Goal: Information Seeking & Learning: Learn about a topic

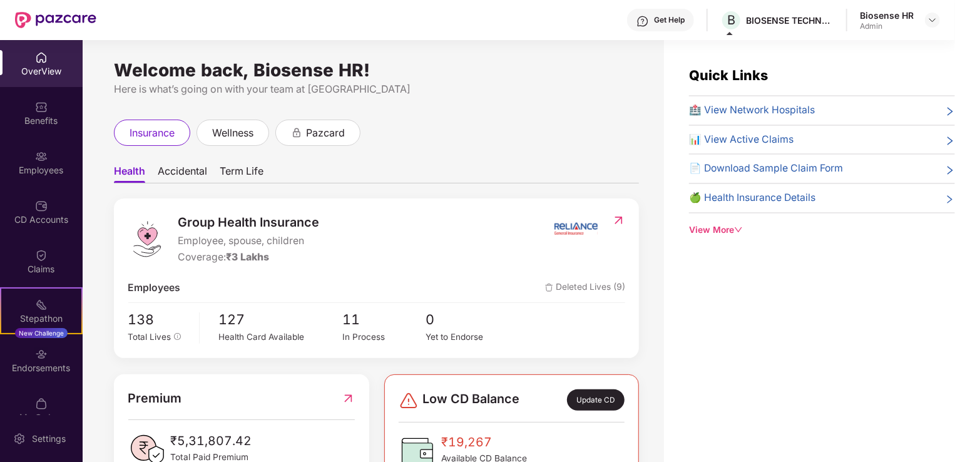
click at [182, 168] on span "Accidental" at bounding box center [182, 174] width 49 height 18
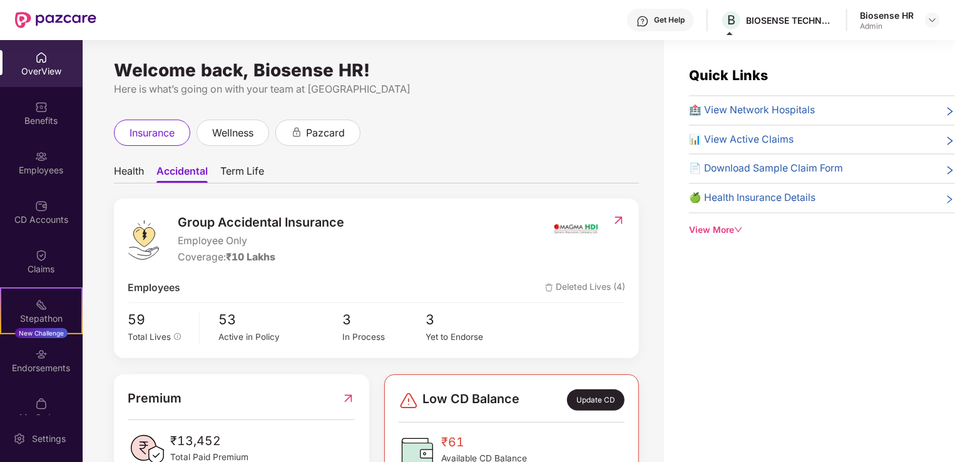
click at [245, 165] on span "Term Life" at bounding box center [242, 174] width 44 height 18
click at [140, 172] on span "Health" at bounding box center [129, 174] width 30 height 18
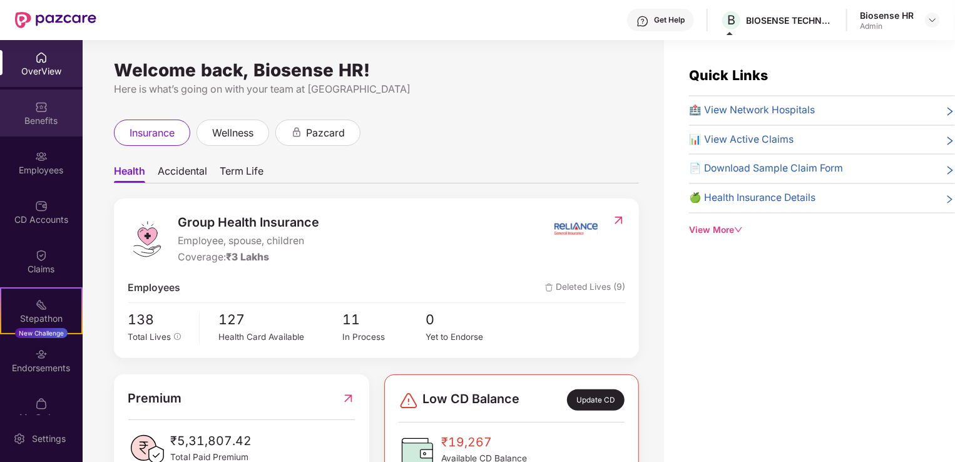
click at [20, 116] on div "Benefits" at bounding box center [41, 121] width 83 height 13
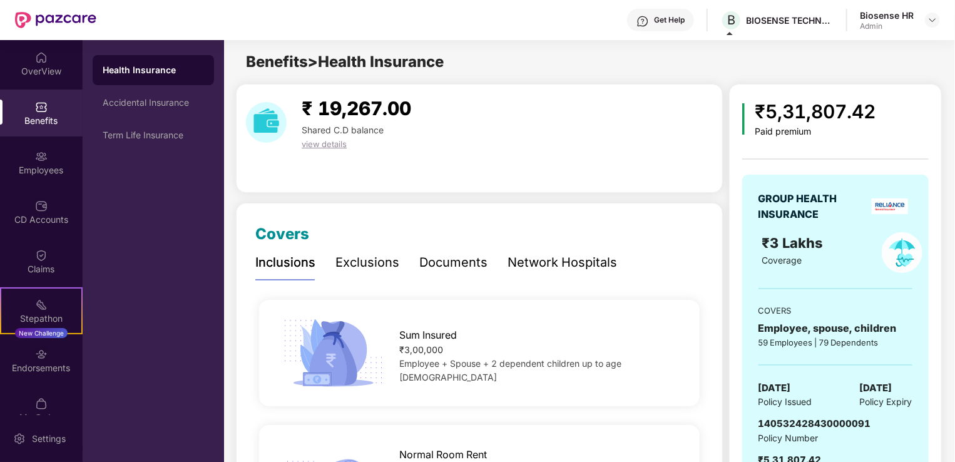
click at [331, 140] on span "view details" at bounding box center [324, 144] width 45 height 10
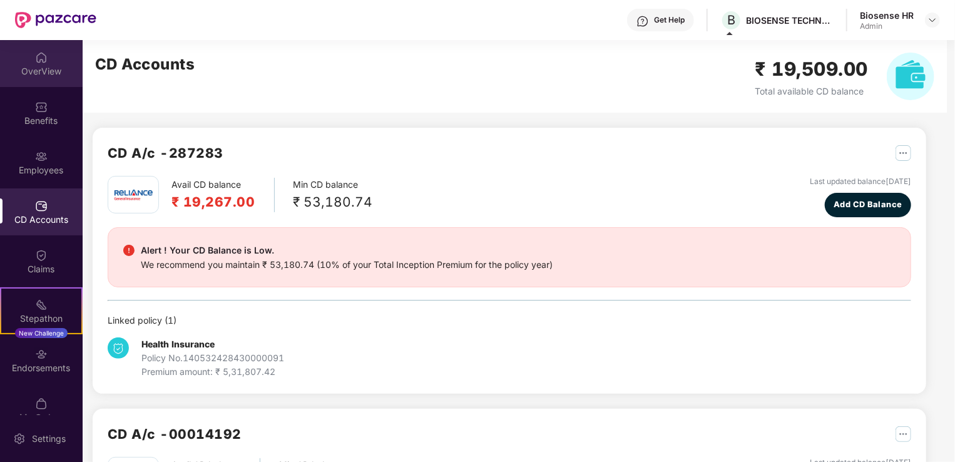
click at [59, 74] on div "OverView" at bounding box center [41, 71] width 83 height 13
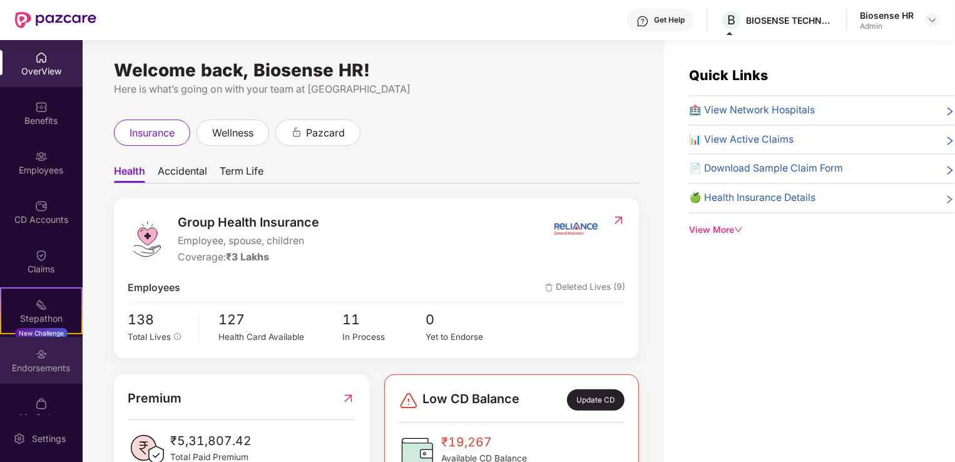
click at [48, 374] on div "Endorsements" at bounding box center [41, 368] width 83 height 13
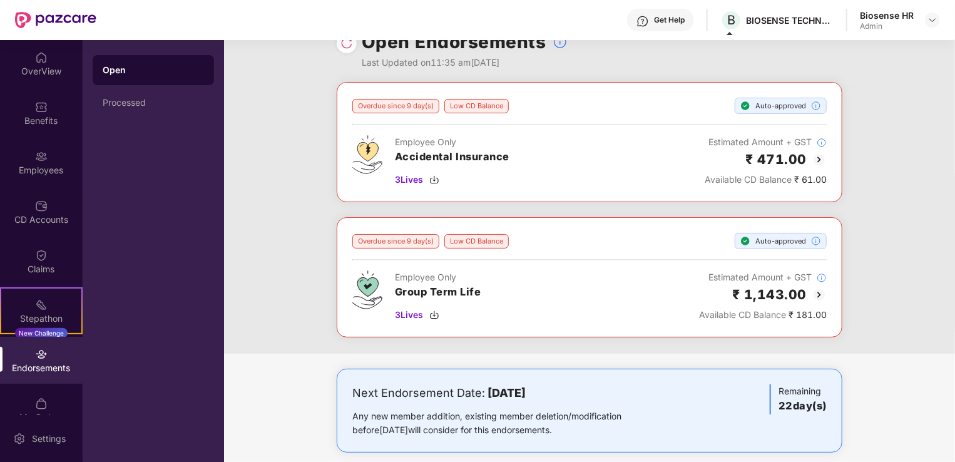
scroll to position [40, 0]
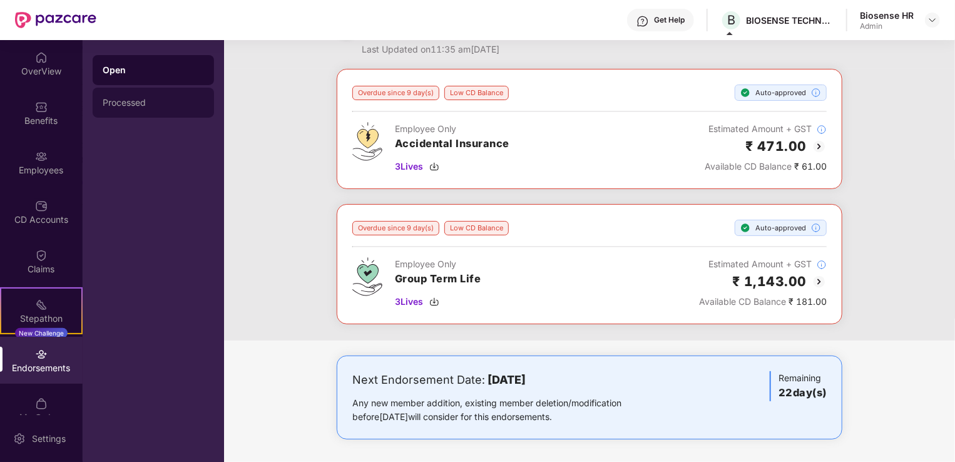
click at [128, 111] on div "Processed" at bounding box center [153, 103] width 121 height 30
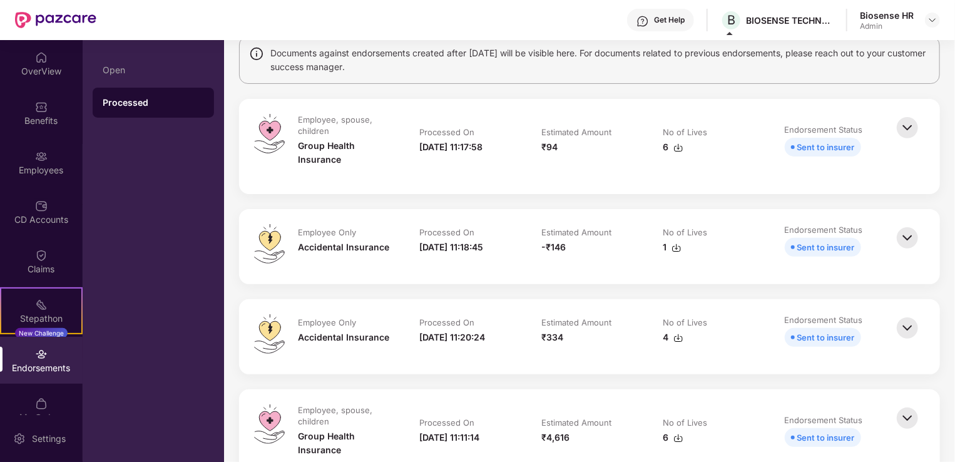
scroll to position [125, 0]
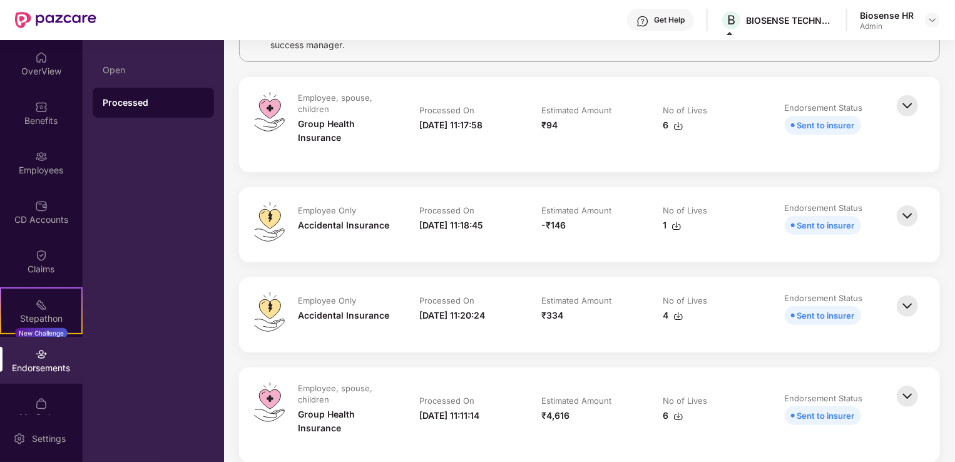
click at [916, 312] on img at bounding box center [908, 306] width 28 height 28
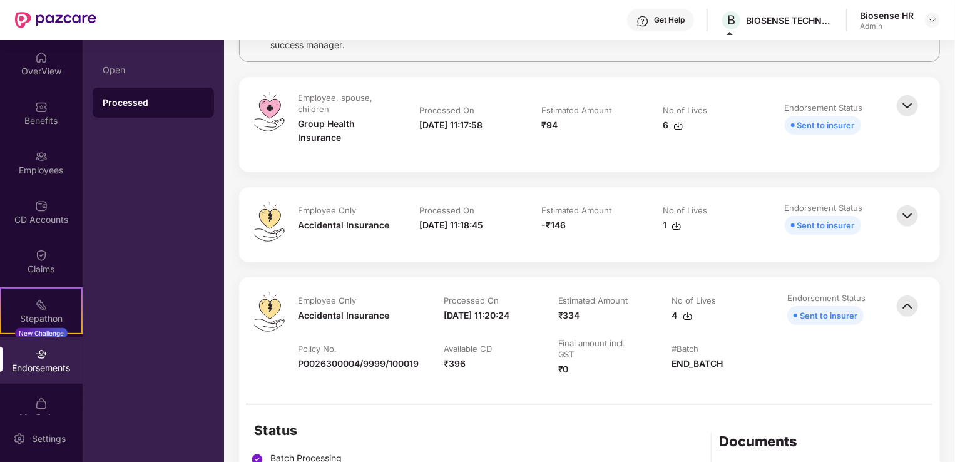
click at [913, 309] on img at bounding box center [908, 306] width 28 height 28
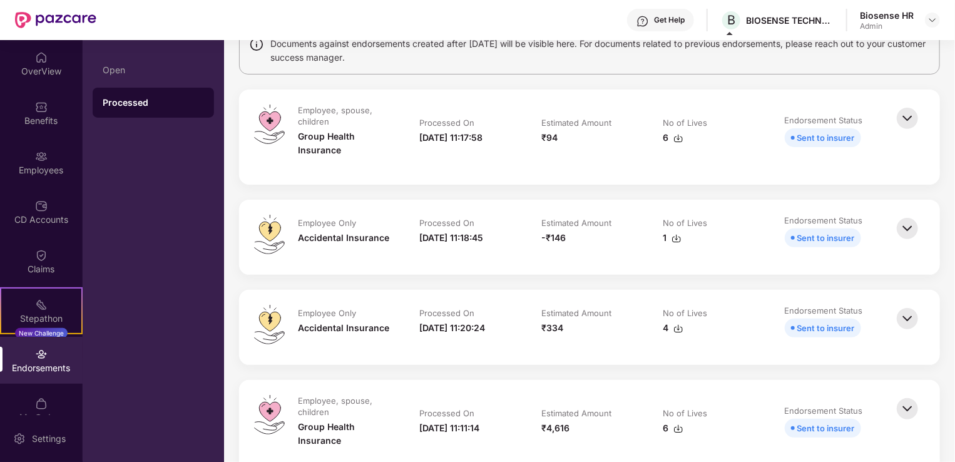
scroll to position [0, 0]
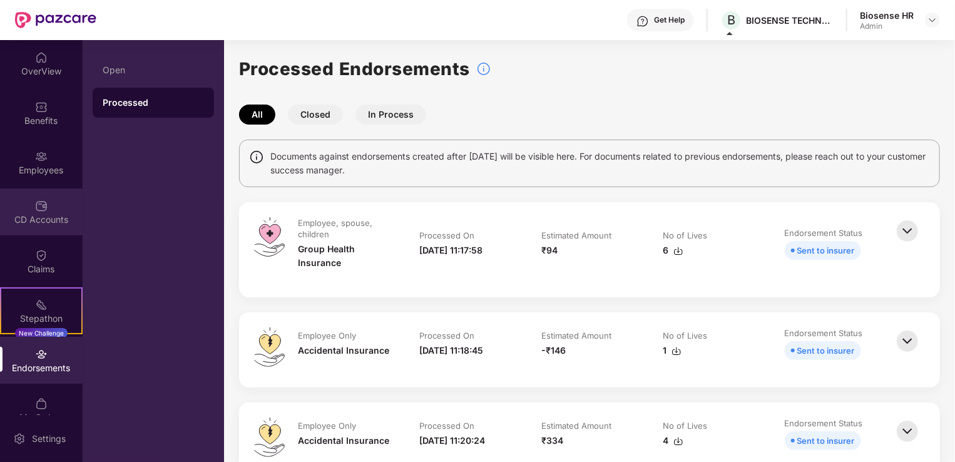
click at [35, 232] on div "CD Accounts" at bounding box center [41, 211] width 83 height 47
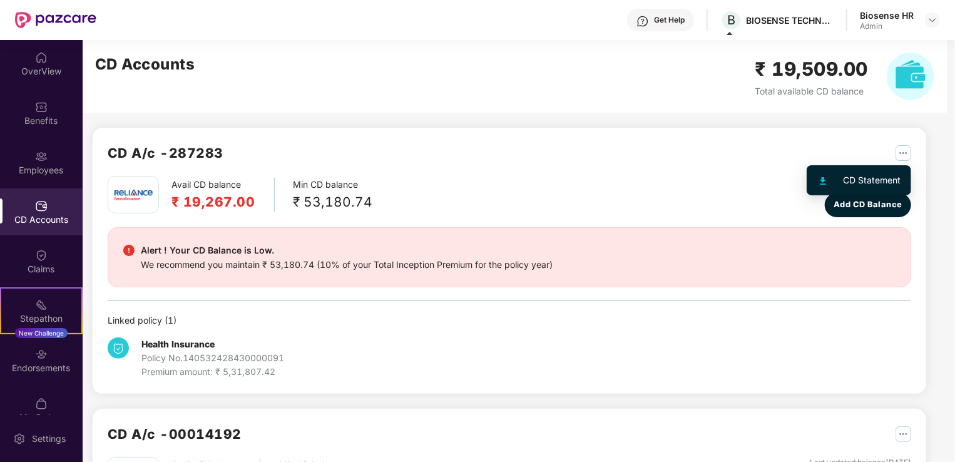
click at [904, 155] on img "button" at bounding box center [904, 153] width 16 height 16
click at [822, 182] on img at bounding box center [823, 181] width 6 height 8
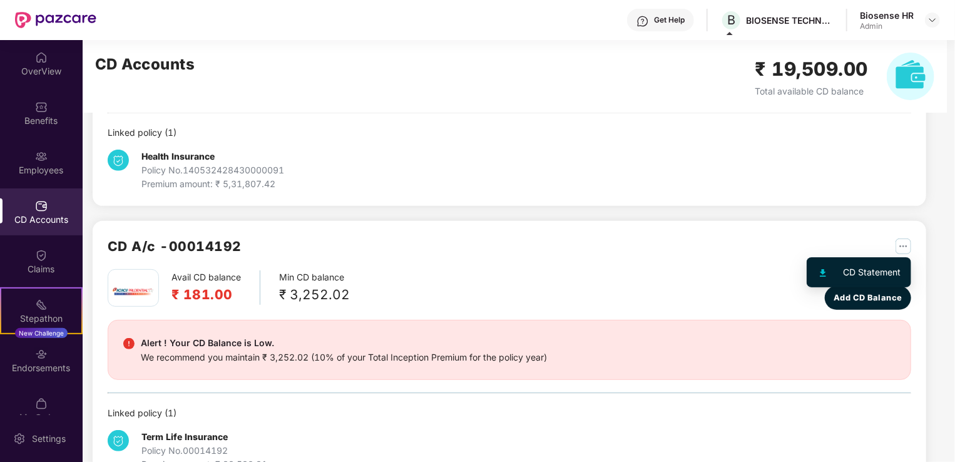
click at [823, 274] on img at bounding box center [823, 273] width 6 height 8
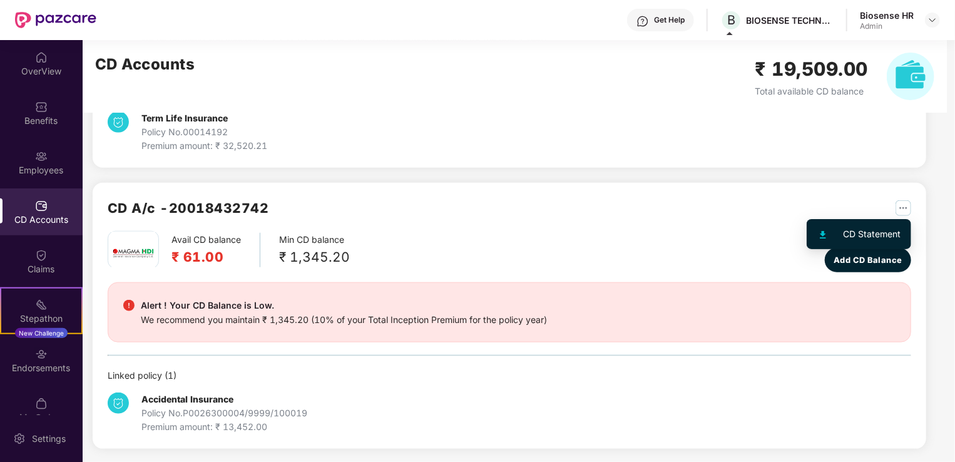
click at [900, 208] on img "button" at bounding box center [904, 208] width 16 height 16
click at [818, 233] on div at bounding box center [830, 234] width 27 height 14
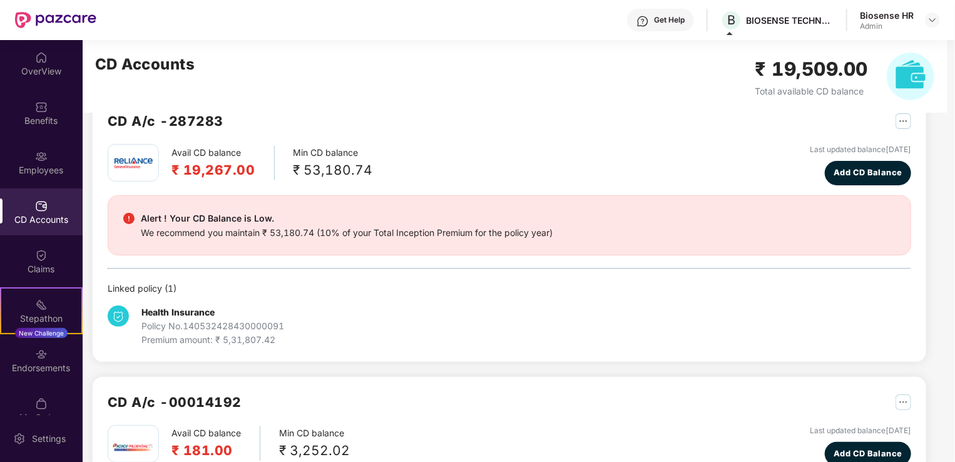
scroll to position [0, 0]
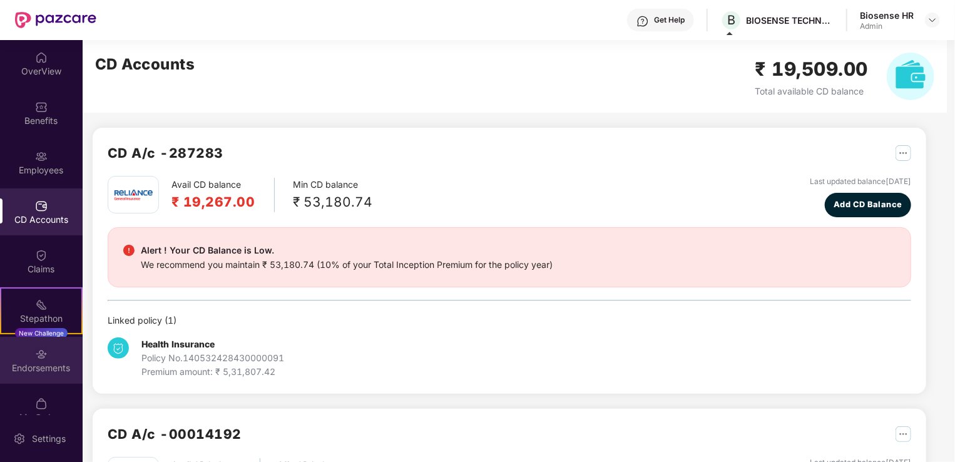
click at [51, 353] on div "Endorsements" at bounding box center [41, 360] width 83 height 47
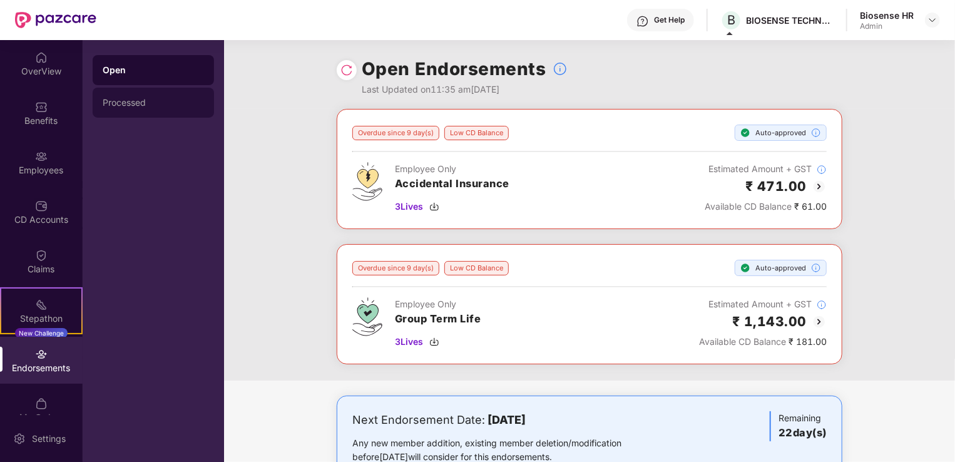
click at [143, 101] on div "Processed" at bounding box center [153, 103] width 101 height 10
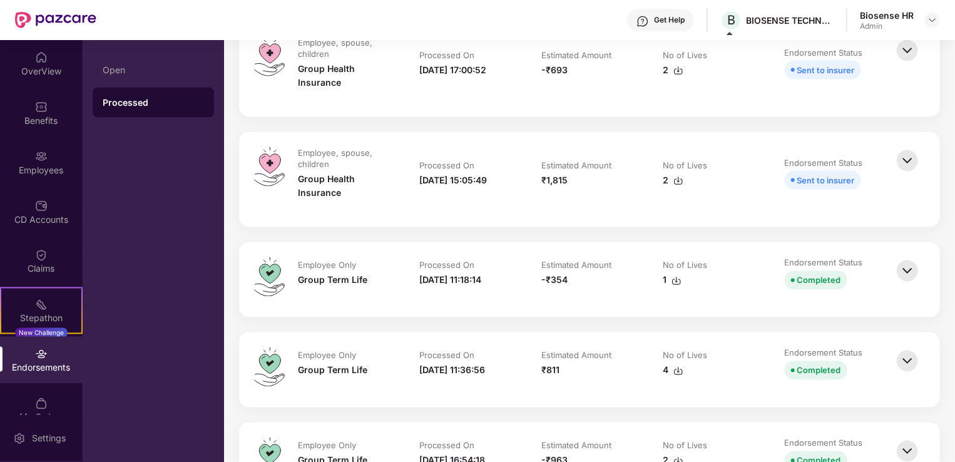
scroll to position [1064, 0]
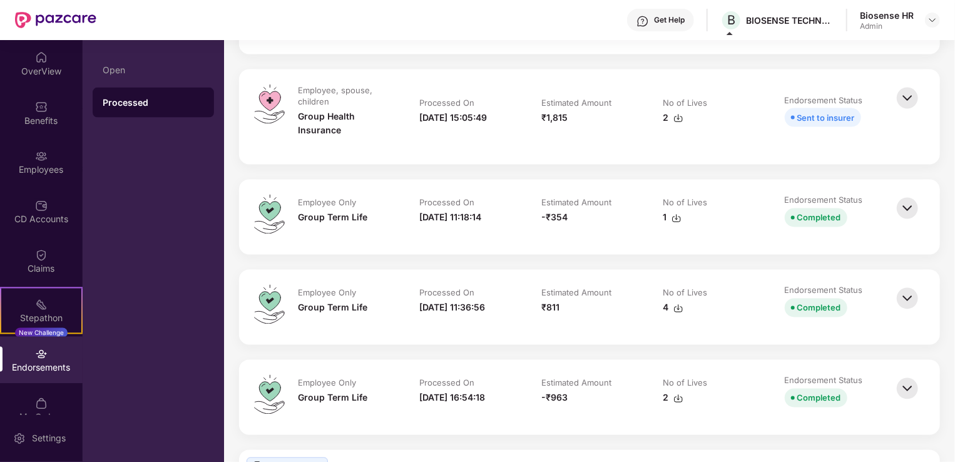
click at [903, 294] on img at bounding box center [908, 299] width 28 height 28
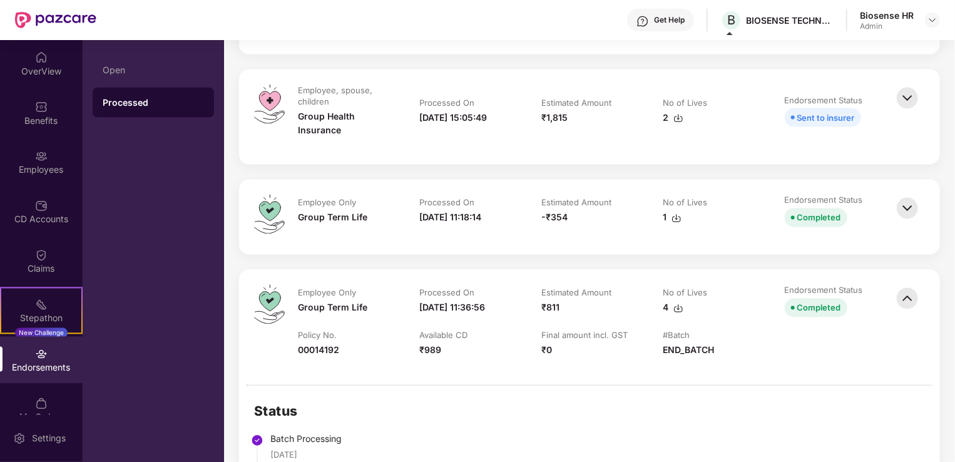
click at [903, 294] on img at bounding box center [908, 299] width 28 height 28
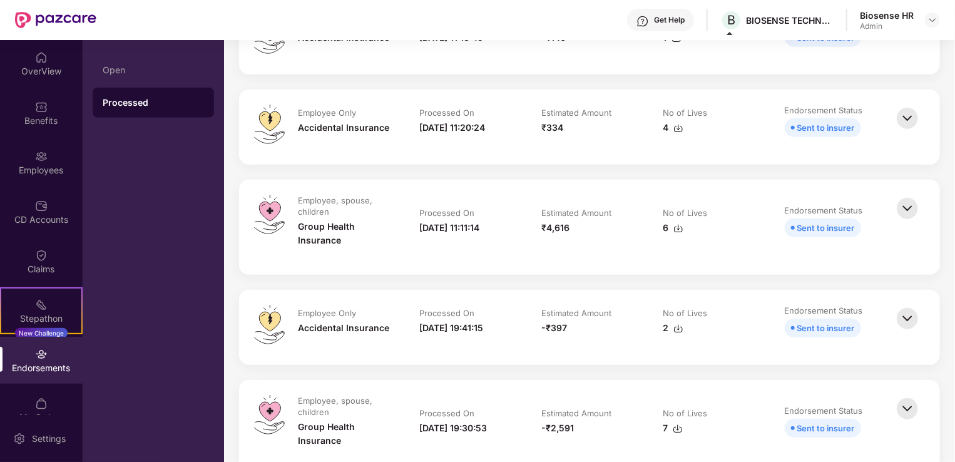
scroll to position [0, 0]
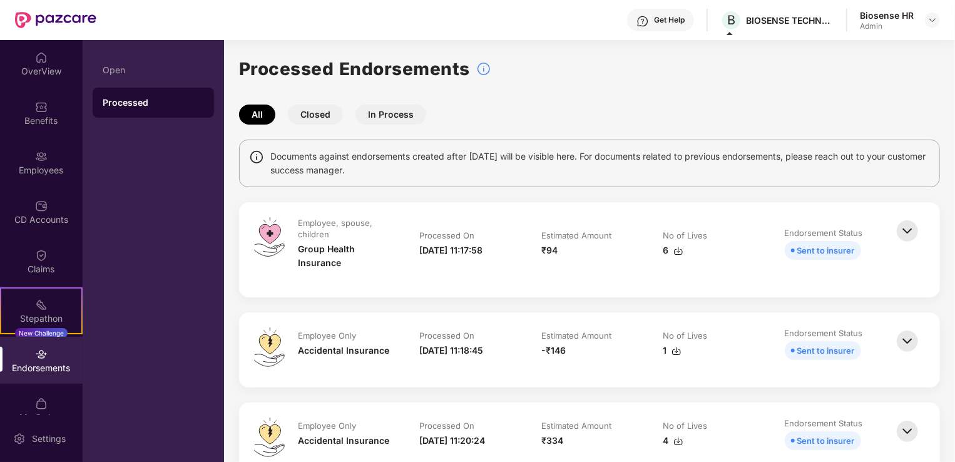
click at [303, 109] on button "Closed" at bounding box center [315, 115] width 55 height 20
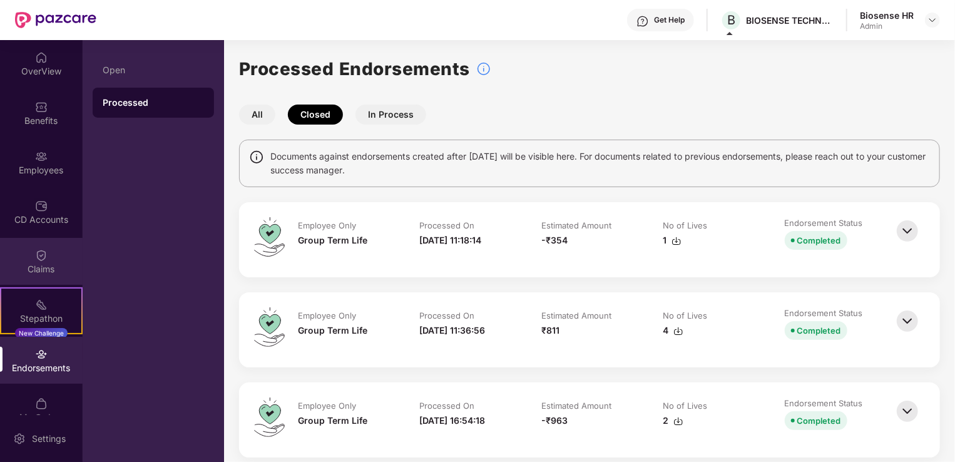
click at [18, 243] on div "Claims" at bounding box center [41, 261] width 83 height 47
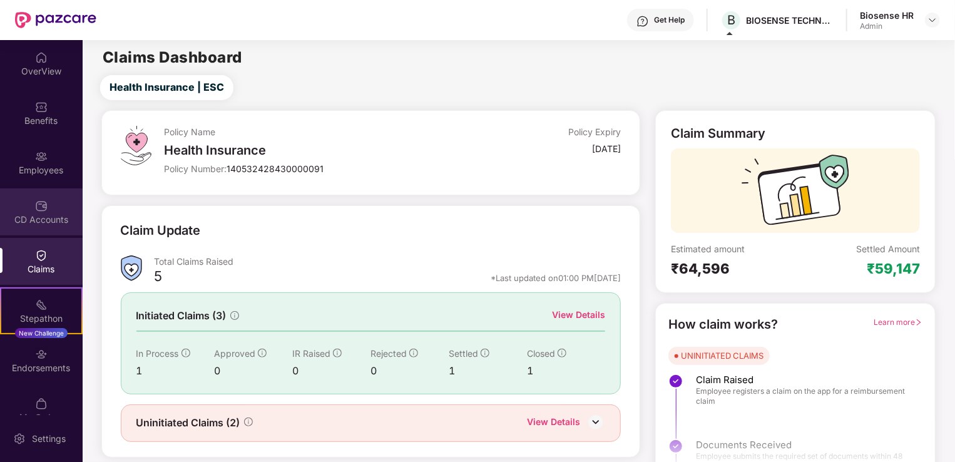
click at [0, 210] on html "Get Help B BIOSENSE TECHNOLOGIES PRIVATE LIMITED Biosense HR Admin OverView Ben…" at bounding box center [477, 231] width 955 height 462
click at [35, 223] on div "CD Accounts" at bounding box center [41, 219] width 83 height 13
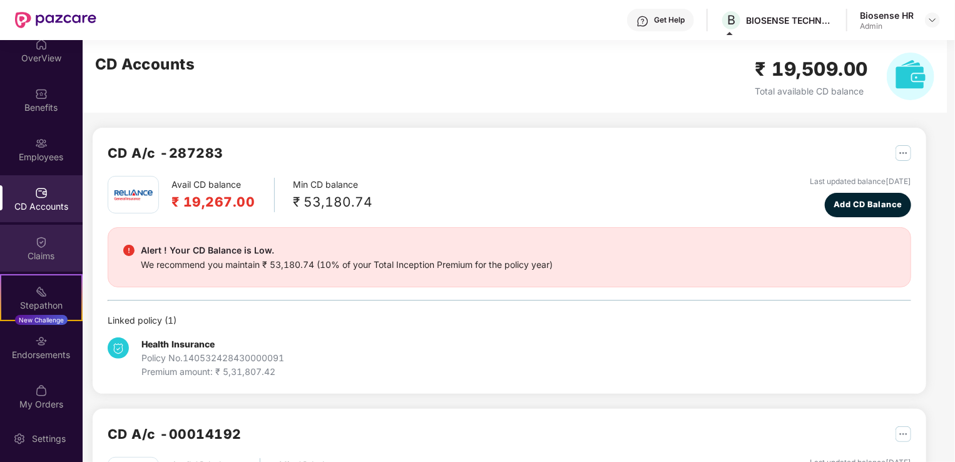
scroll to position [20, 0]
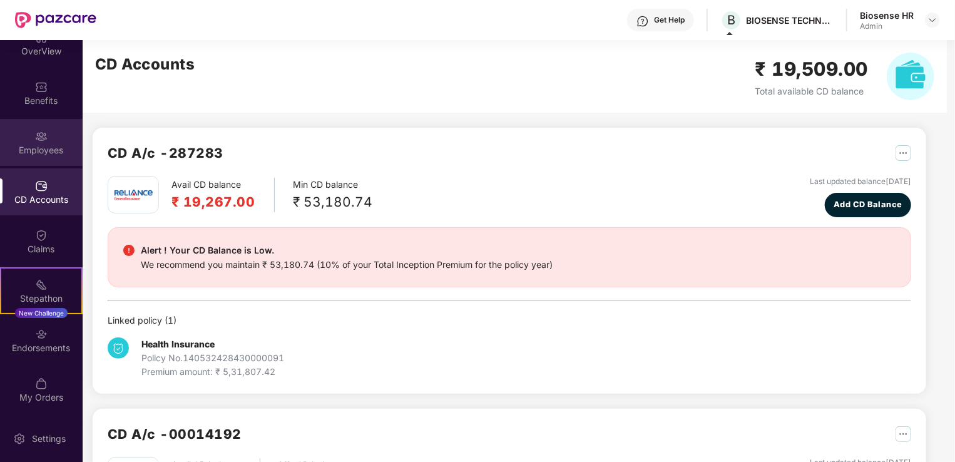
click at [31, 153] on div "Employees" at bounding box center [41, 150] width 83 height 13
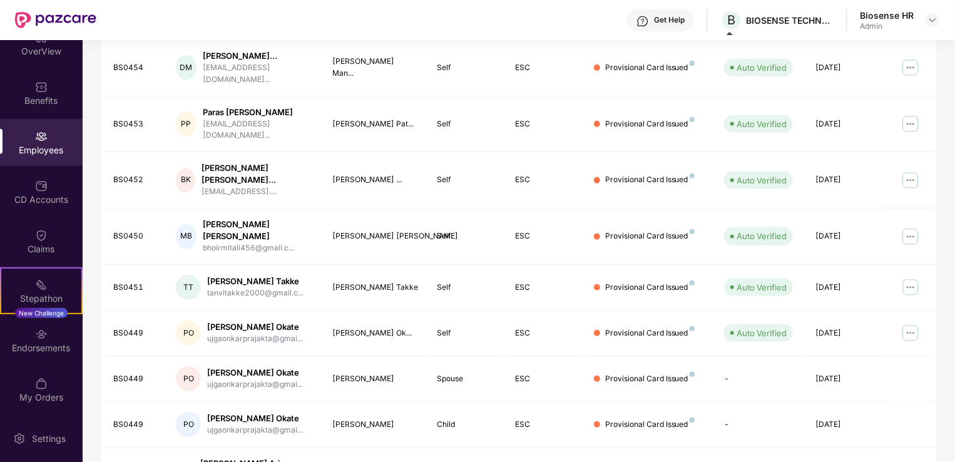
scroll to position [305, 0]
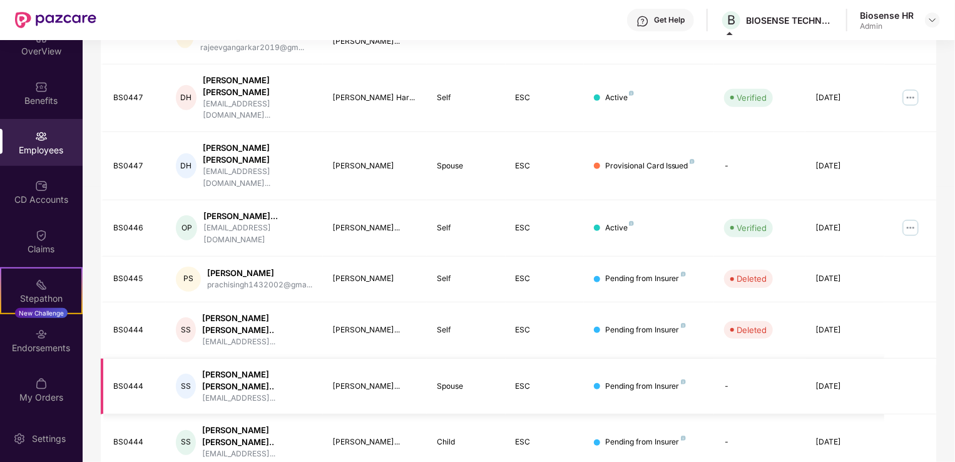
scroll to position [0, 0]
